Goal: Task Accomplishment & Management: Use online tool/utility

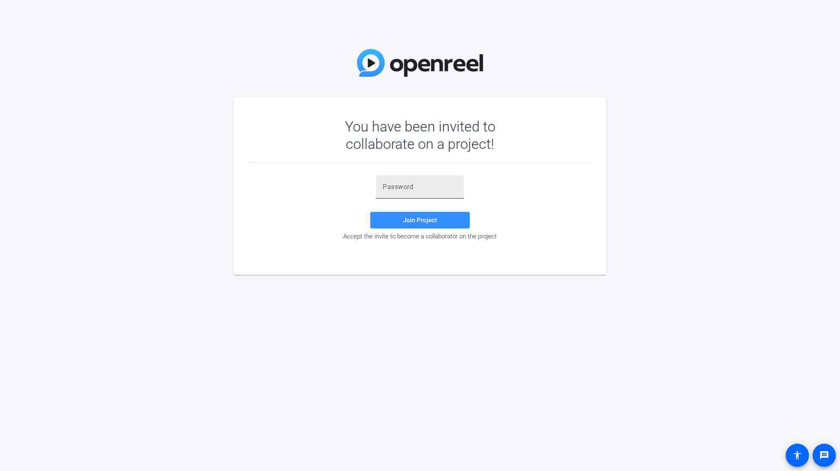
click at [442, 192] on input "text" at bounding box center [420, 187] width 75 height 10
paste input "ks$aR_"
type input "ks$aR_"
click at [402, 215] on span at bounding box center [419, 220] width 99 height 20
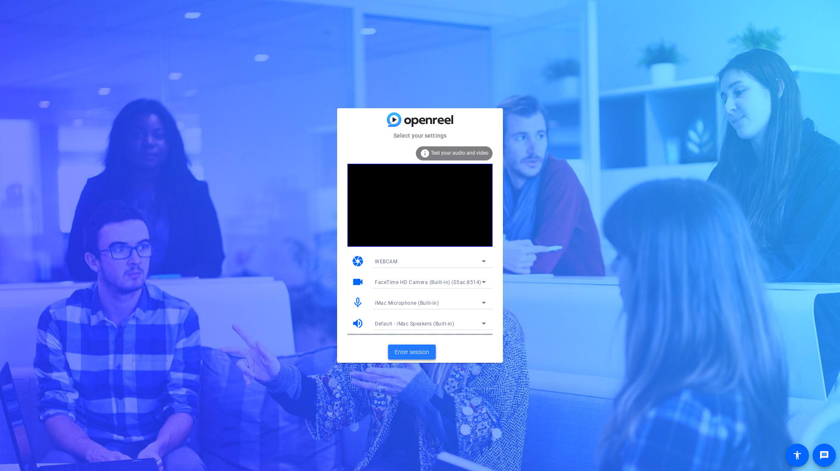
click at [410, 352] on span "Enter session" at bounding box center [412, 352] width 34 height 9
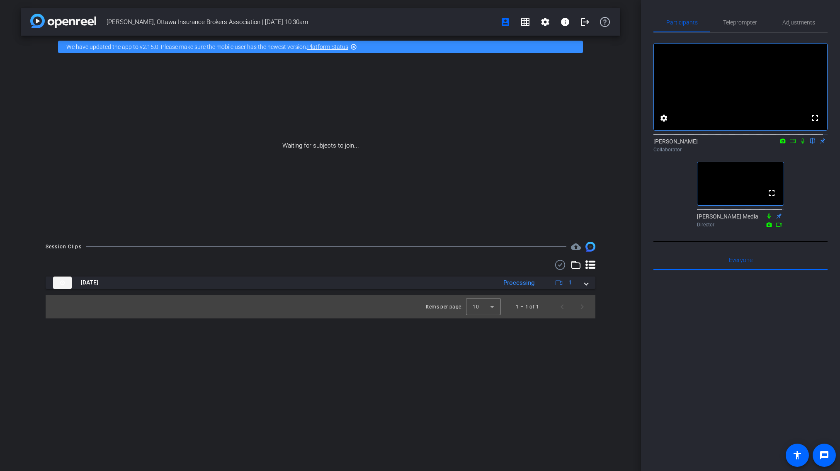
click at [734, 369] on div at bounding box center [740, 372] width 174 height 205
click at [734, 371] on div at bounding box center [740, 372] width 174 height 205
click at [745, 335] on div at bounding box center [740, 372] width 174 height 205
click at [679, 384] on div at bounding box center [740, 372] width 174 height 205
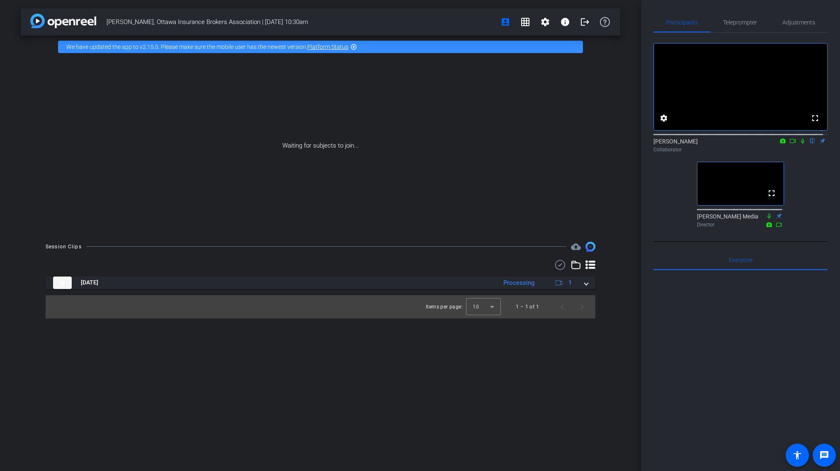
click at [691, 416] on div at bounding box center [740, 372] width 174 height 205
click at [743, 337] on div at bounding box center [740, 372] width 174 height 205
